Goal: Transaction & Acquisition: Obtain resource

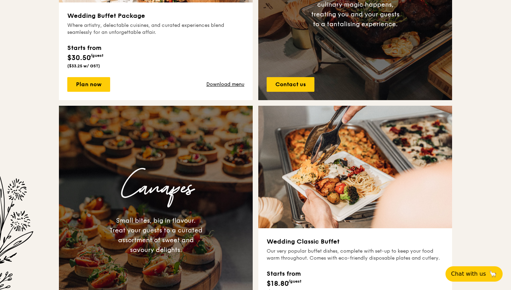
scroll to position [461, 0]
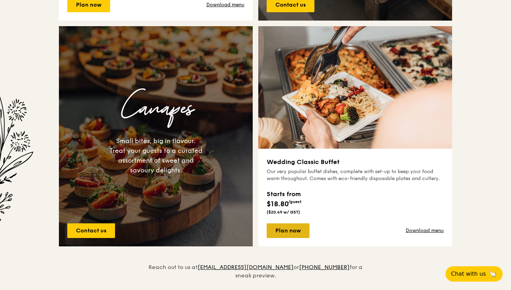
click at [271, 229] on link "Plan now" at bounding box center [288, 230] width 43 height 15
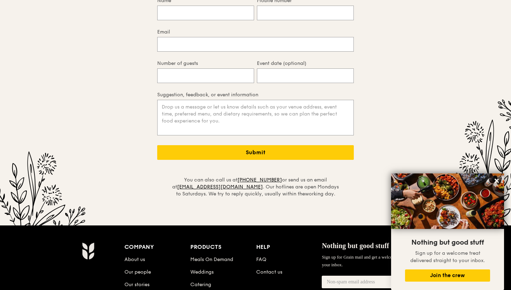
scroll to position [1634, 0]
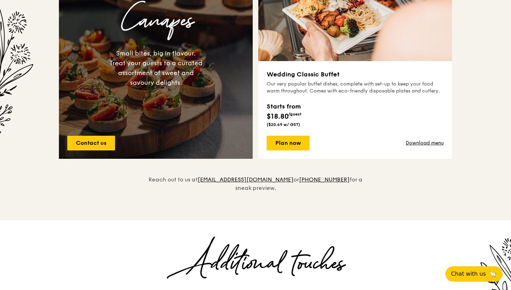
scroll to position [554, 0]
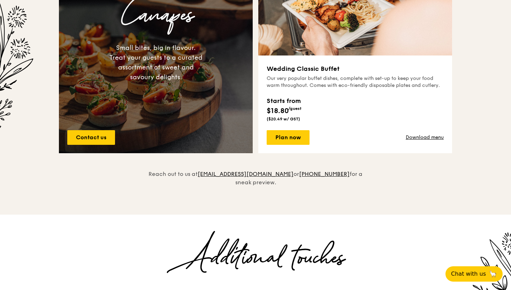
click at [328, 84] on div "Our very popular buffet dishes, complete with set-up to keep your food warm thr…" at bounding box center [355, 82] width 177 height 14
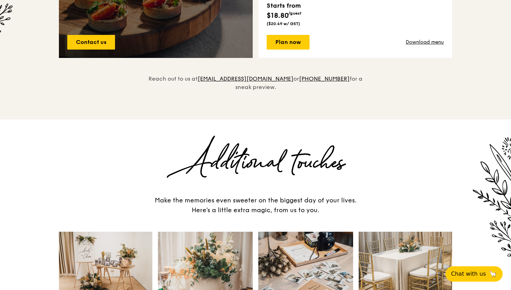
scroll to position [596, 0]
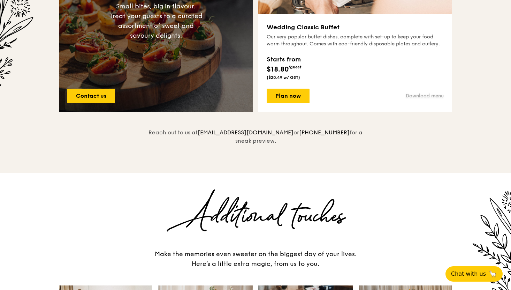
click at [438, 94] on link "Download menu" at bounding box center [425, 95] width 38 height 7
